Goal: Task Accomplishment & Management: Complete application form

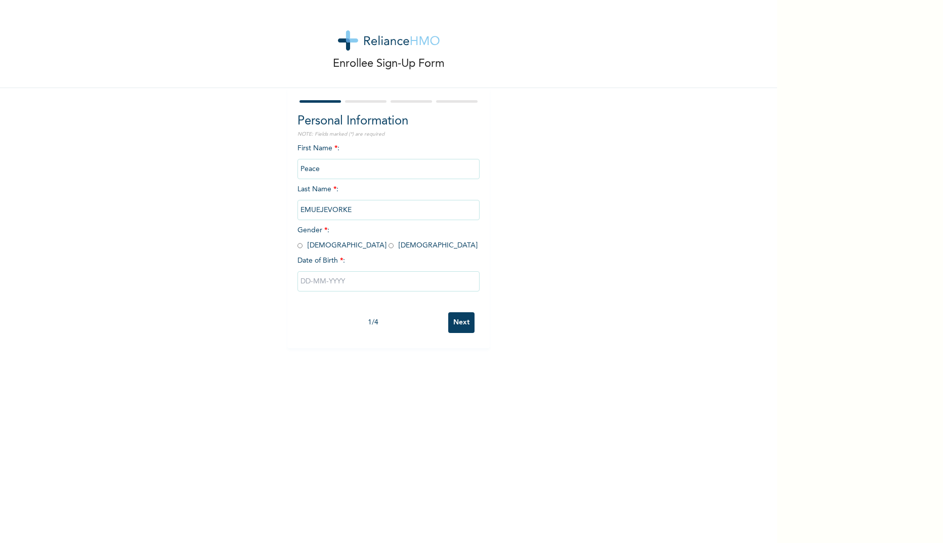
click at [389, 247] on input "radio" at bounding box center [391, 246] width 5 height 10
radio input "true"
click at [364, 282] on input "text" at bounding box center [388, 281] width 182 height 20
click at [305, 321] on icon "button" at bounding box center [307, 321] width 5 height 4
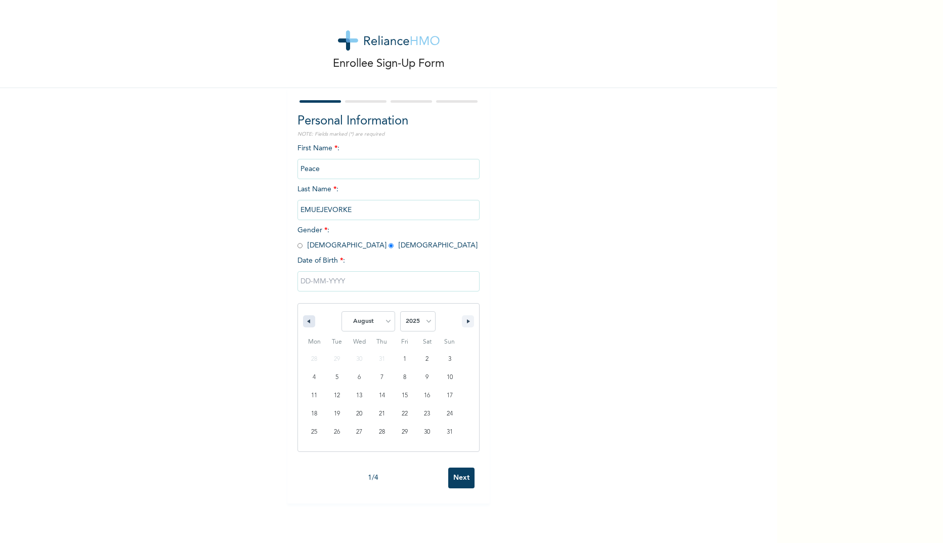
click at [305, 321] on icon "button" at bounding box center [307, 321] width 5 height 4
click at [305, 320] on icon "button" at bounding box center [307, 321] width 5 height 4
click at [387, 319] on select "January February March April May June July August September October November De…" at bounding box center [369, 321] width 54 height 20
select select "5"
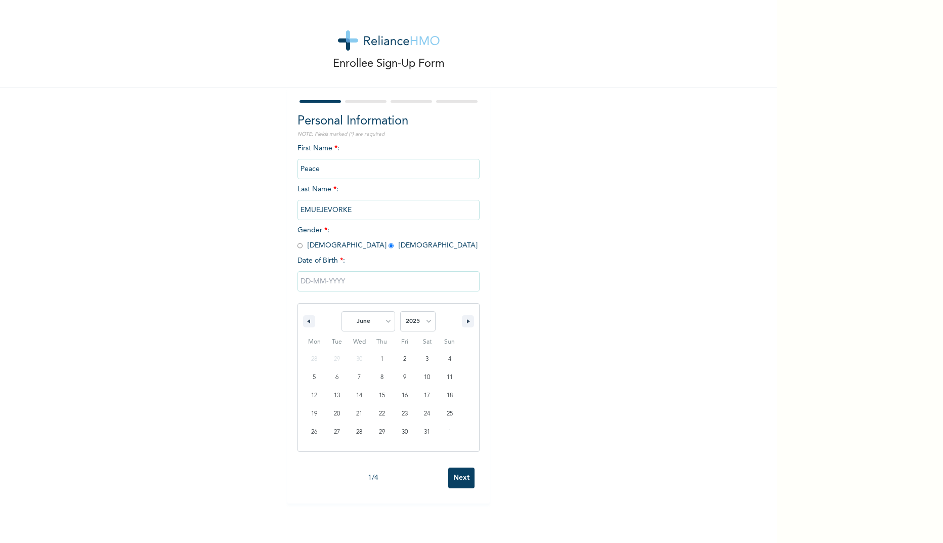
click at [342, 312] on select "January February March April May June July August September October November De…" at bounding box center [369, 321] width 54 height 20
click at [427, 322] on select "2025 2024 2023 2022 2021 2020 2019 2018 2017 2016 2015 2014 2013 2012 2011 2010…" at bounding box center [417, 321] width 35 height 20
select select "1977"
click at [400, 312] on select "2025 2024 2023 2022 2021 2020 2019 2018 2017 2016 2015 2014 2013 2012 2011 2010…" at bounding box center [417, 321] width 35 height 20
type input "[DATE]"
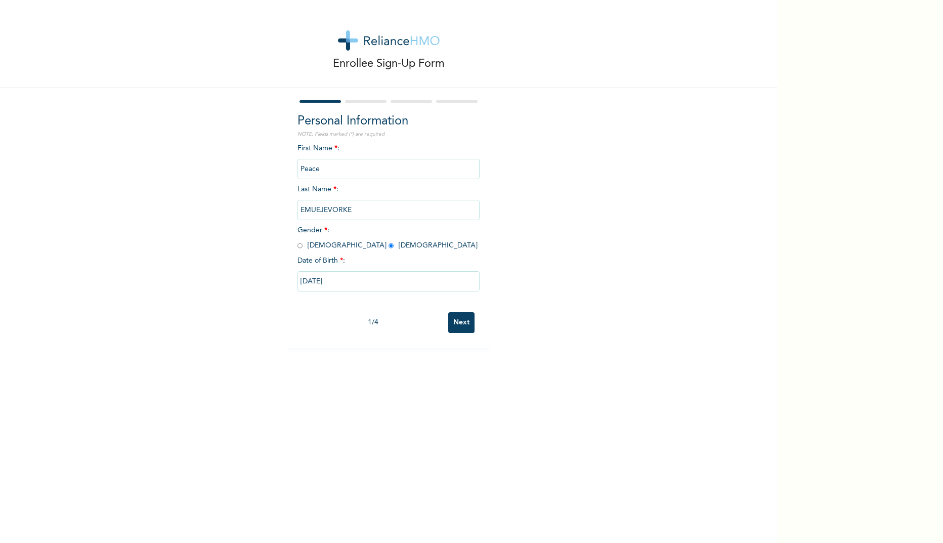
click at [332, 281] on input "[DATE]" at bounding box center [388, 281] width 182 height 20
select select "5"
select select "1977"
click at [562, 433] on div "Enrollee Sign-Up Form Personal Information NOTE: Fields marked (*) are required…" at bounding box center [388, 271] width 777 height 543
click at [458, 320] on input "Next" at bounding box center [461, 322] width 26 height 21
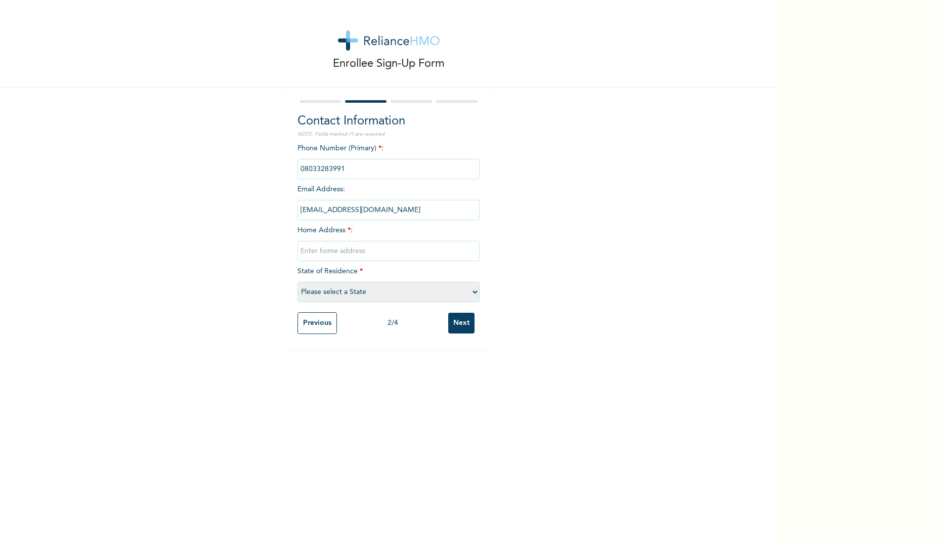
click at [379, 251] on input "text" at bounding box center [388, 251] width 182 height 20
type input "House [STREET_ADDRESS][GEOGRAPHIC_DATA][PERSON_NAME] [GEOGRAPHIC_DATA] [GEOGRAP…"
click at [472, 290] on select "Please select a State [PERSON_NAME] (FCT) [PERSON_NAME] Ibom [GEOGRAPHIC_DATA] …" at bounding box center [388, 292] width 182 height 20
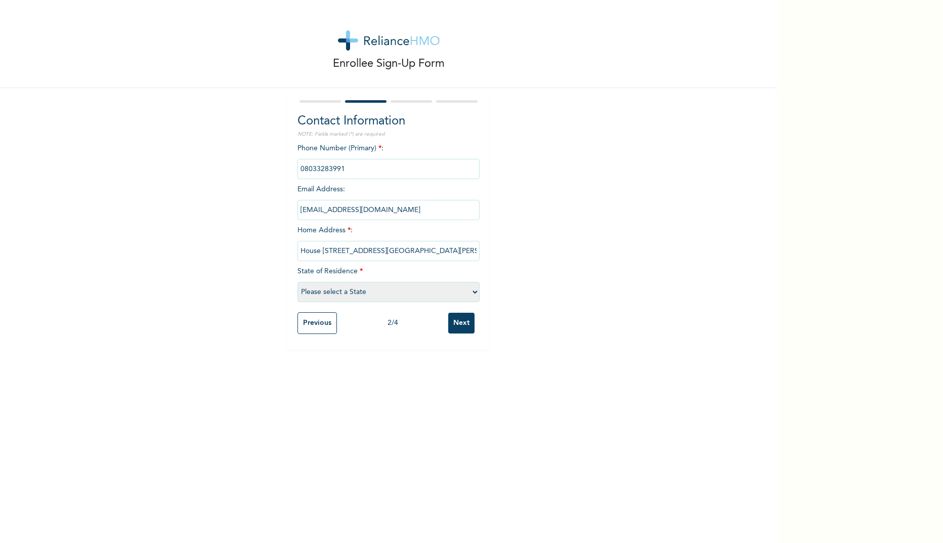
select select "33"
click at [297, 282] on select "Please select a State [PERSON_NAME] (FCT) [PERSON_NAME] Ibom [GEOGRAPHIC_DATA] …" at bounding box center [388, 292] width 182 height 20
click at [458, 323] on input "Next" at bounding box center [461, 323] width 26 height 21
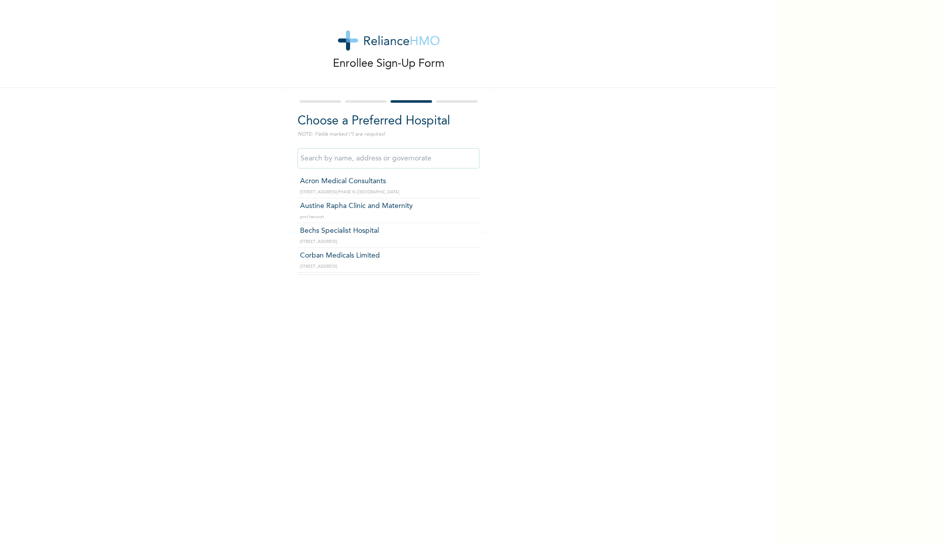
click at [435, 155] on input "text" at bounding box center [388, 158] width 182 height 20
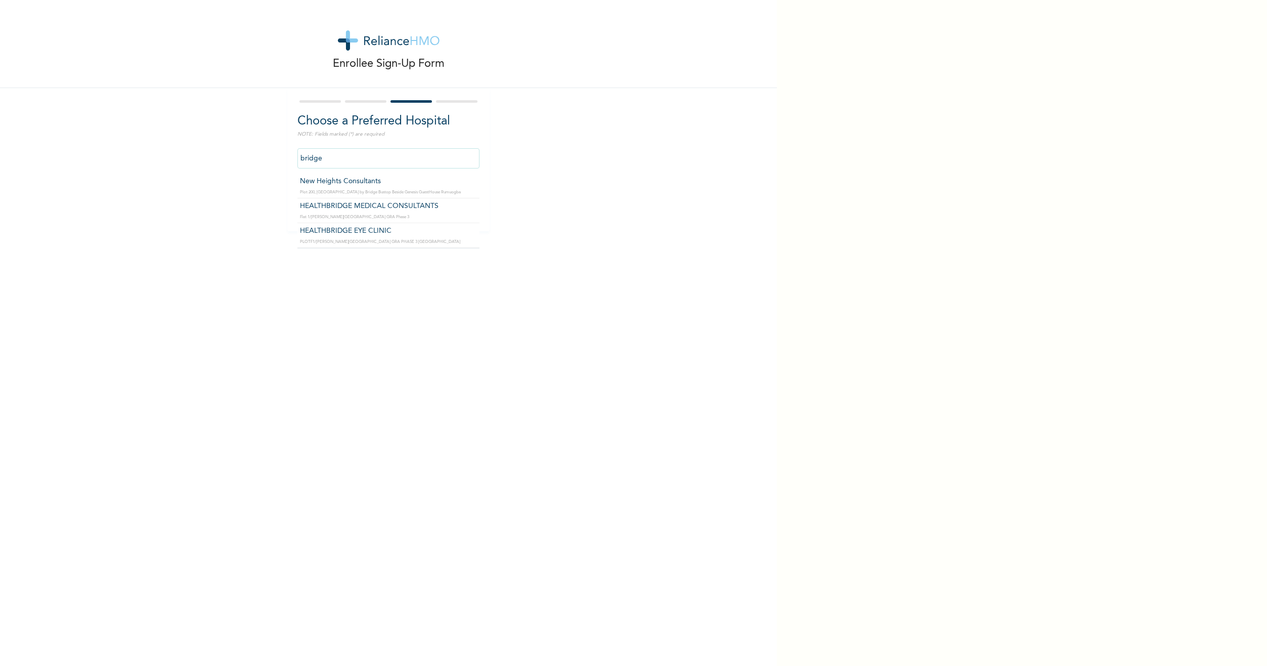
type input "HEALTHBRIDGE MEDICAL CONSULTANTS"
click at [435, 159] on input "HEALTHBRIDGE MEDICAL CONSULTANTS" at bounding box center [388, 158] width 182 height 20
click at [445, 155] on input "HEALTHBRIDGE MEDICAL CONSULTANTS" at bounding box center [388, 158] width 182 height 20
click at [505, 134] on div "Enrollee Sign-Up Form Choose a Preferred Hospital NOTE: Fields marked (*) are r…" at bounding box center [388, 115] width 777 height 231
click at [454, 205] on input "Next" at bounding box center [461, 205] width 26 height 21
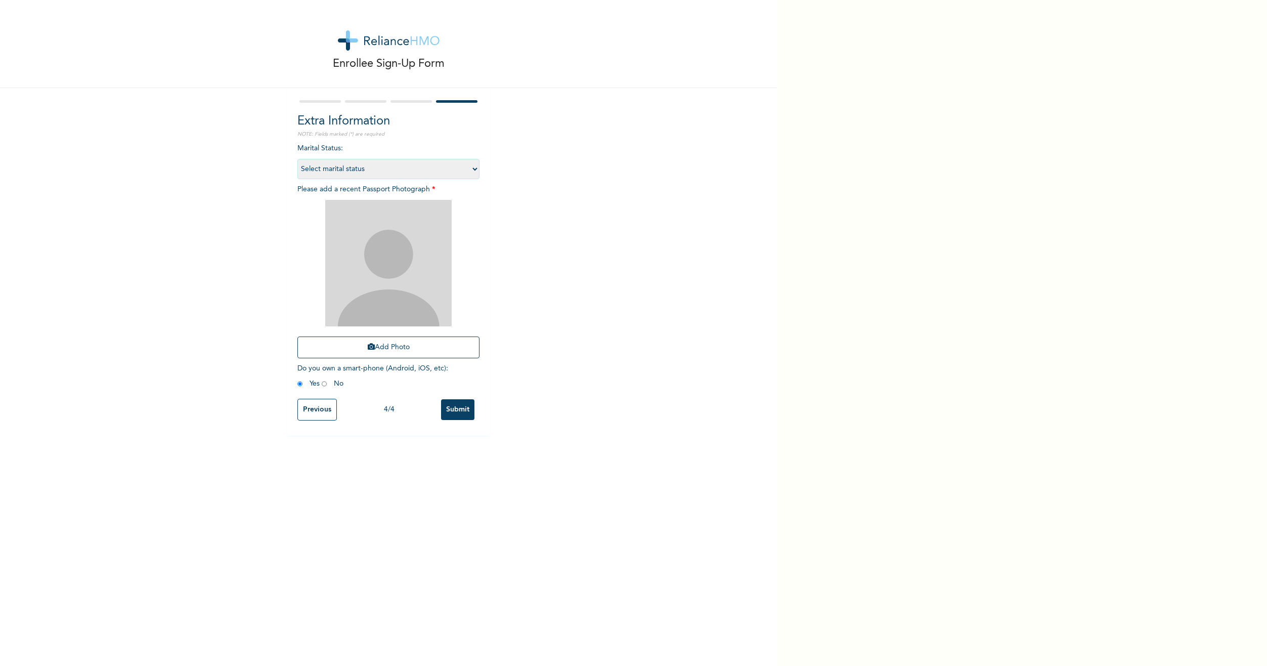
click at [473, 170] on select "Select marital status [DEMOGRAPHIC_DATA] Married [DEMOGRAPHIC_DATA] Widow/[DEMO…" at bounding box center [388, 169] width 182 height 20
select select "2"
click at [297, 159] on select "Select marital status [DEMOGRAPHIC_DATA] Married [DEMOGRAPHIC_DATA] Widow/[DEMO…" at bounding box center [388, 169] width 182 height 20
click at [428, 266] on img at bounding box center [388, 263] width 126 height 126
click at [379, 242] on img at bounding box center [388, 263] width 126 height 126
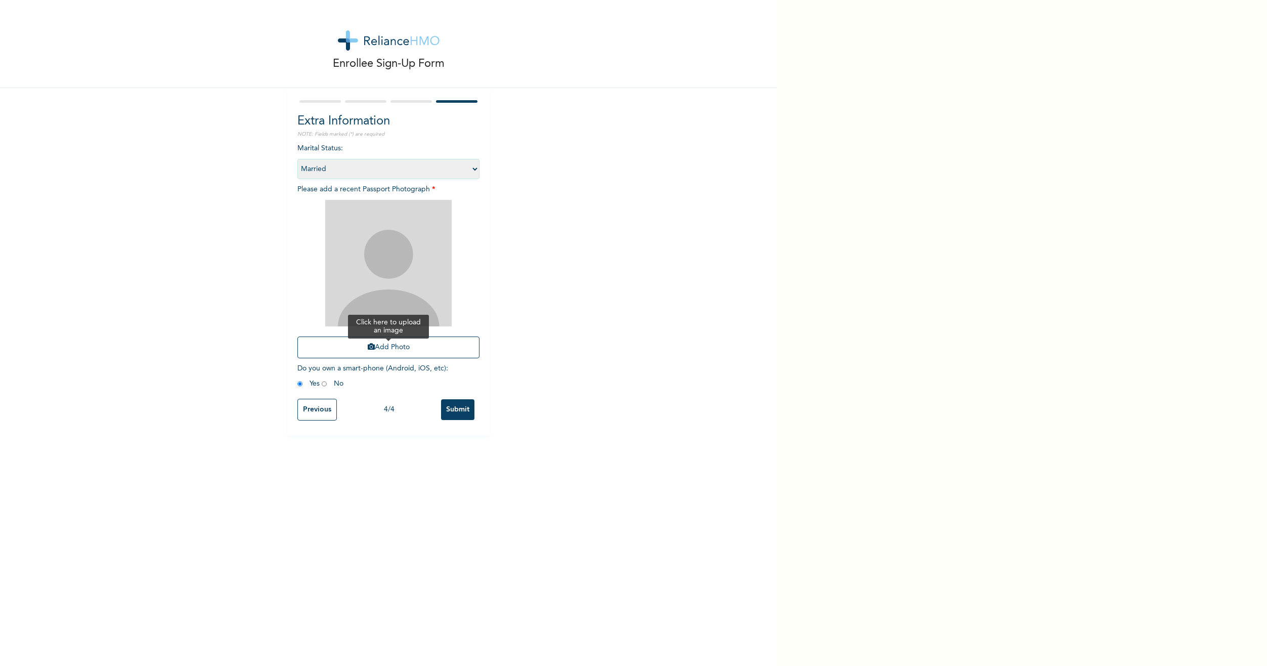
click at [391, 349] on button "Add Photo" at bounding box center [388, 347] width 182 height 22
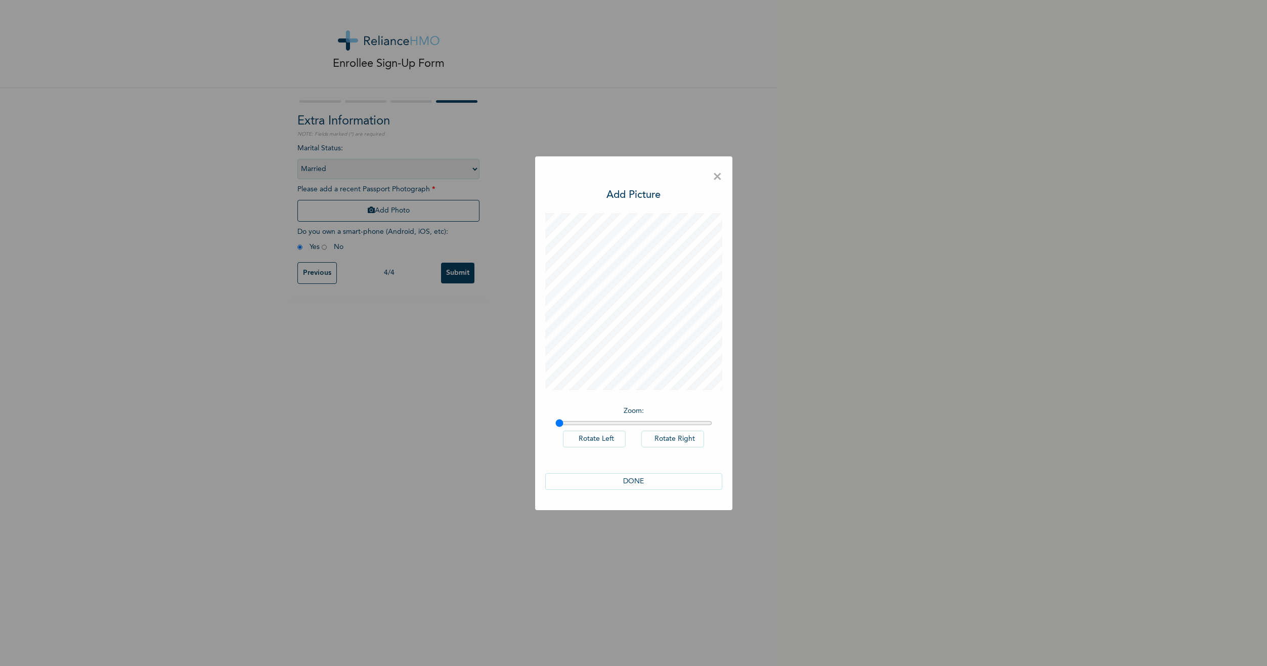
click at [629, 482] on button "DONE" at bounding box center [633, 481] width 177 height 17
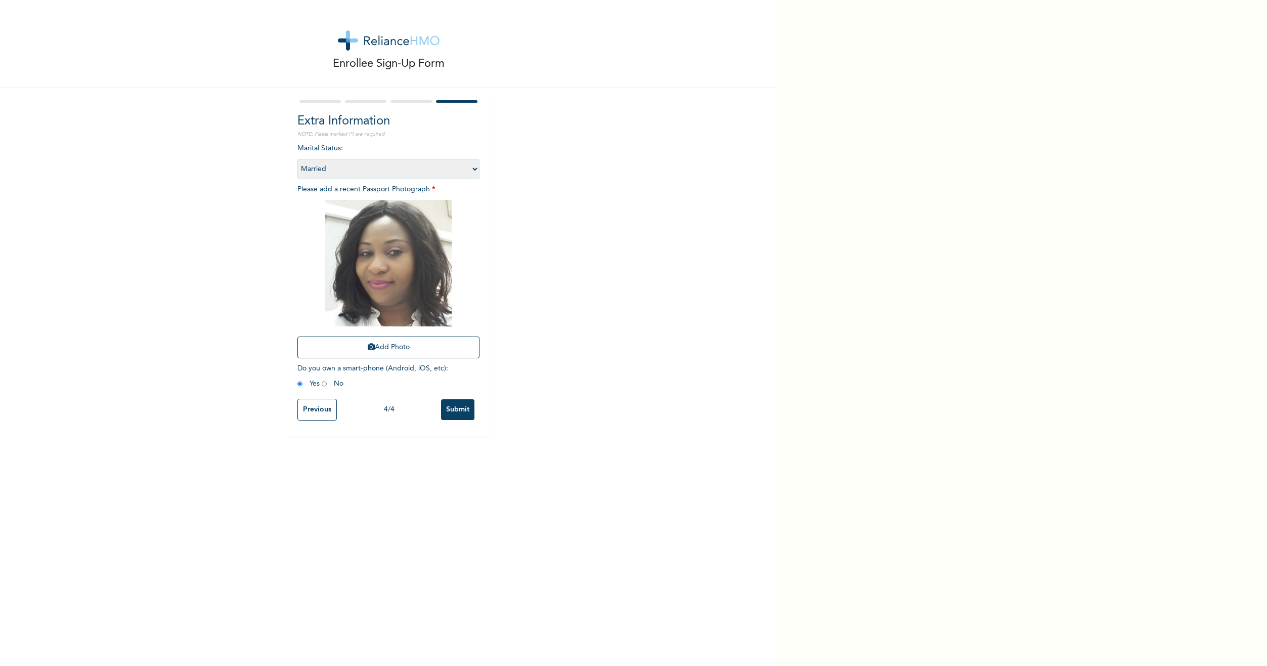
click at [441, 408] on input "Submit" at bounding box center [457, 409] width 33 height 21
